Goal: Navigation & Orientation: Go to known website

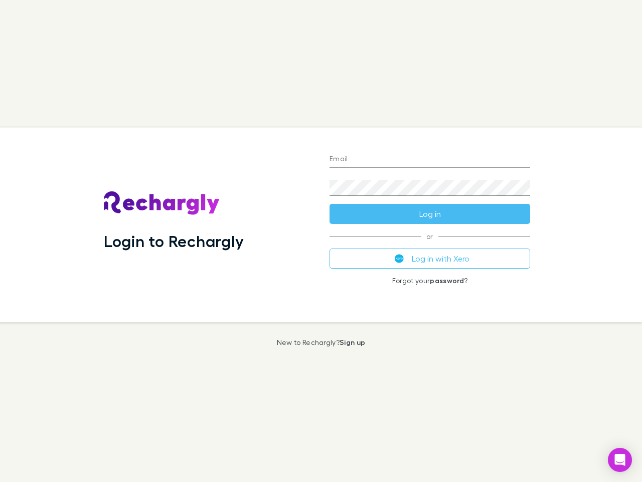
click at [321, 241] on div "Login to Rechargly" at bounding box center [209, 224] width 226 height 195
click at [430, 160] on input "Email" at bounding box center [430, 159] width 201 height 16
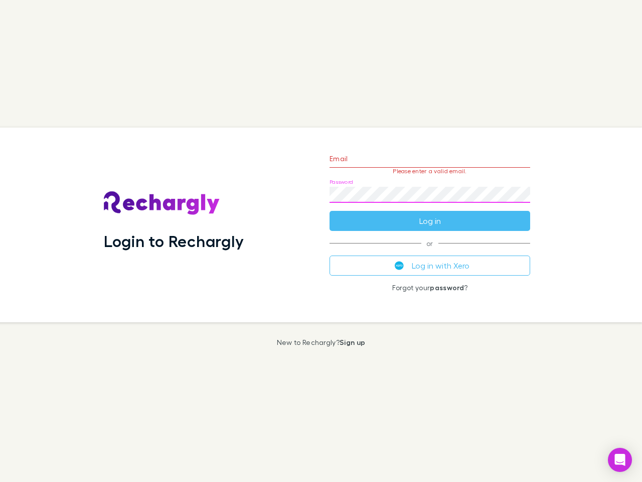
click at [430, 214] on form "Email Please enter a valid email. Password Log in" at bounding box center [430, 186] width 201 height 87
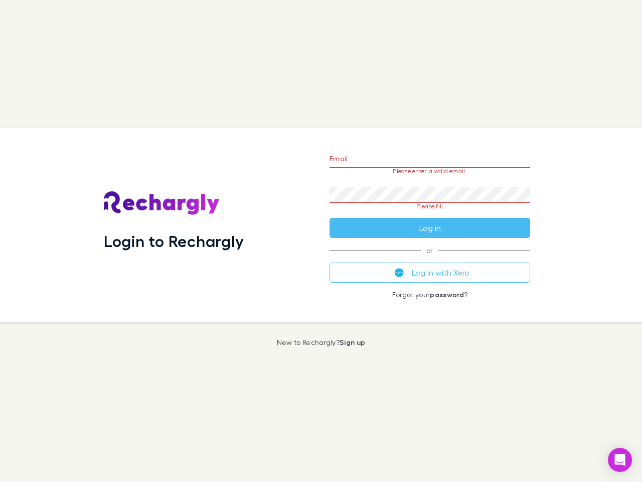
click at [430, 258] on div "Email Please enter a valid email. Password Please fill Log in or Log in with Xe…" at bounding box center [430, 224] width 217 height 195
click at [620, 459] on icon "Open Intercom Messenger" at bounding box center [620, 459] width 11 height 12
